Goal: Check status

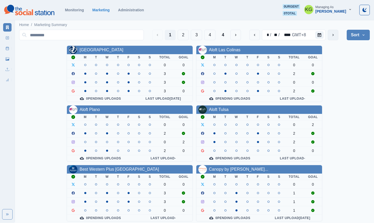
click at [336, 36] on button "next" at bounding box center [333, 35] width 10 height 10
click at [332, 36] on icon "next" at bounding box center [333, 35] width 4 height 4
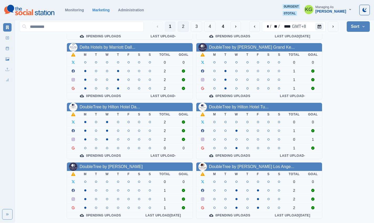
click at [178, 26] on button "2" at bounding box center [183, 26] width 11 height 10
